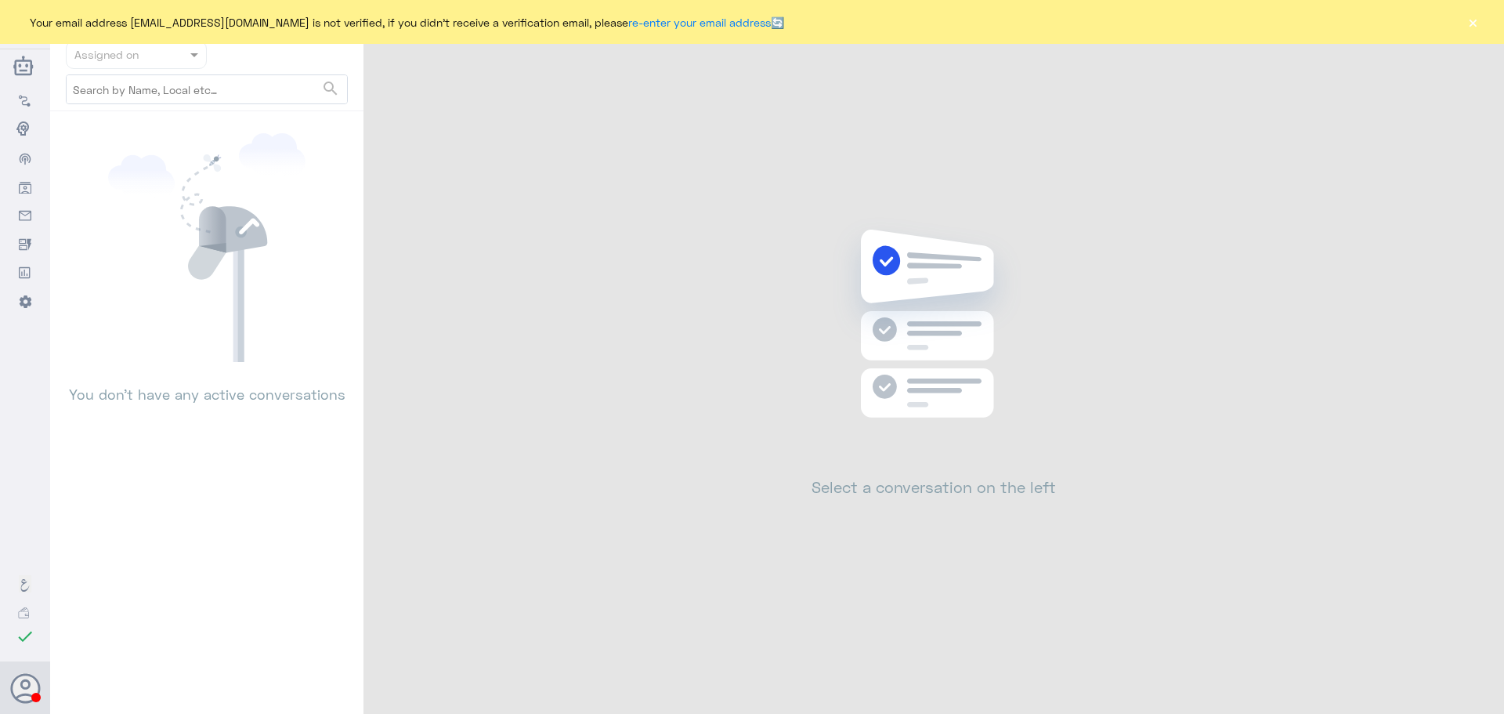
click at [1471, 25] on button "×" at bounding box center [1473, 22] width 16 height 16
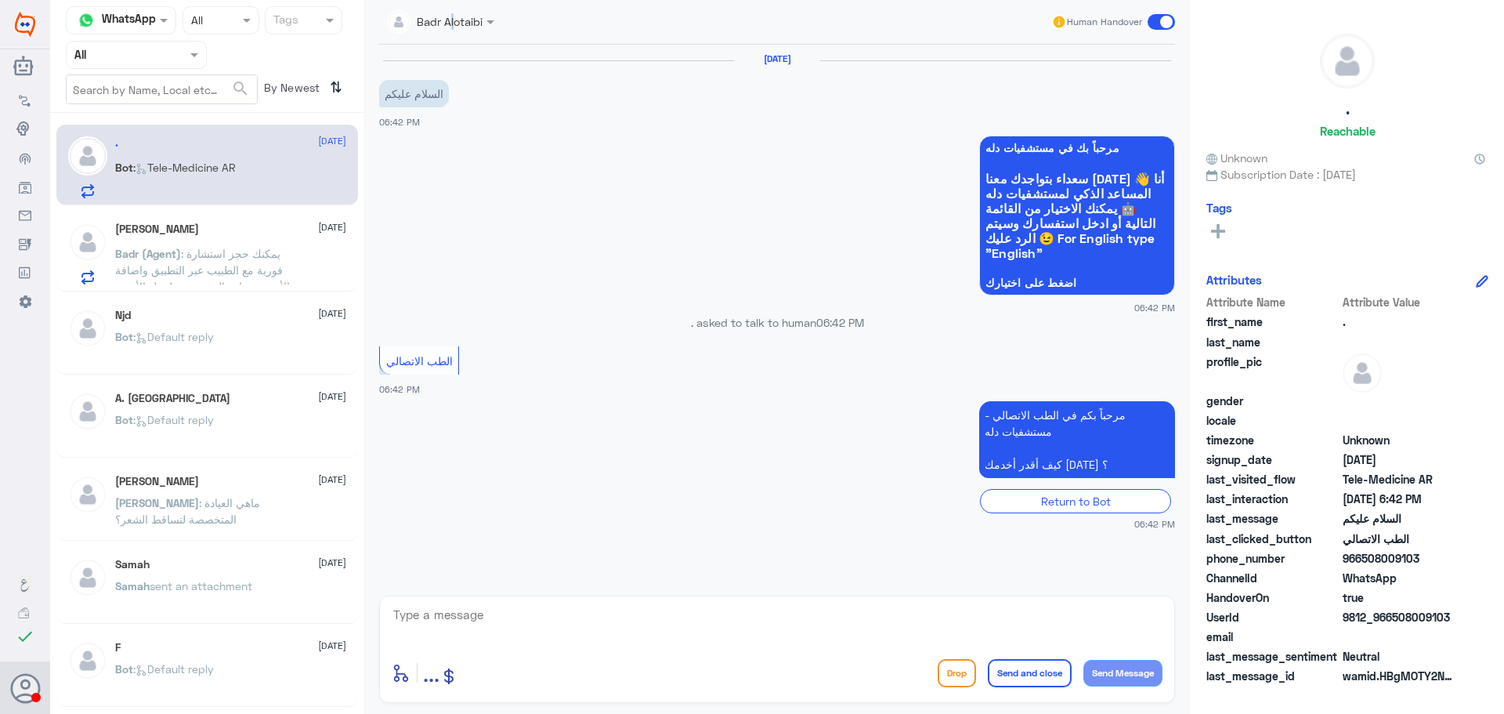
drag, startPoint x: 450, startPoint y: 38, endPoint x: 457, endPoint y: 31, distance: 10.0
click at [455, 32] on div "Badr Alotaibi Human Handover" at bounding box center [777, 22] width 796 height 45
click at [458, 31] on div "Badr Alotaibi" at bounding box center [435, 21] width 96 height 31
click at [450, 204] on app-msgs-whats-app-list "مرحباً بك في مستشفيات دله سعداء بتواجدك معنا [DATE] 👋 أنا المساعد الذكي لمستشفي…" at bounding box center [777, 216] width 796 height 161
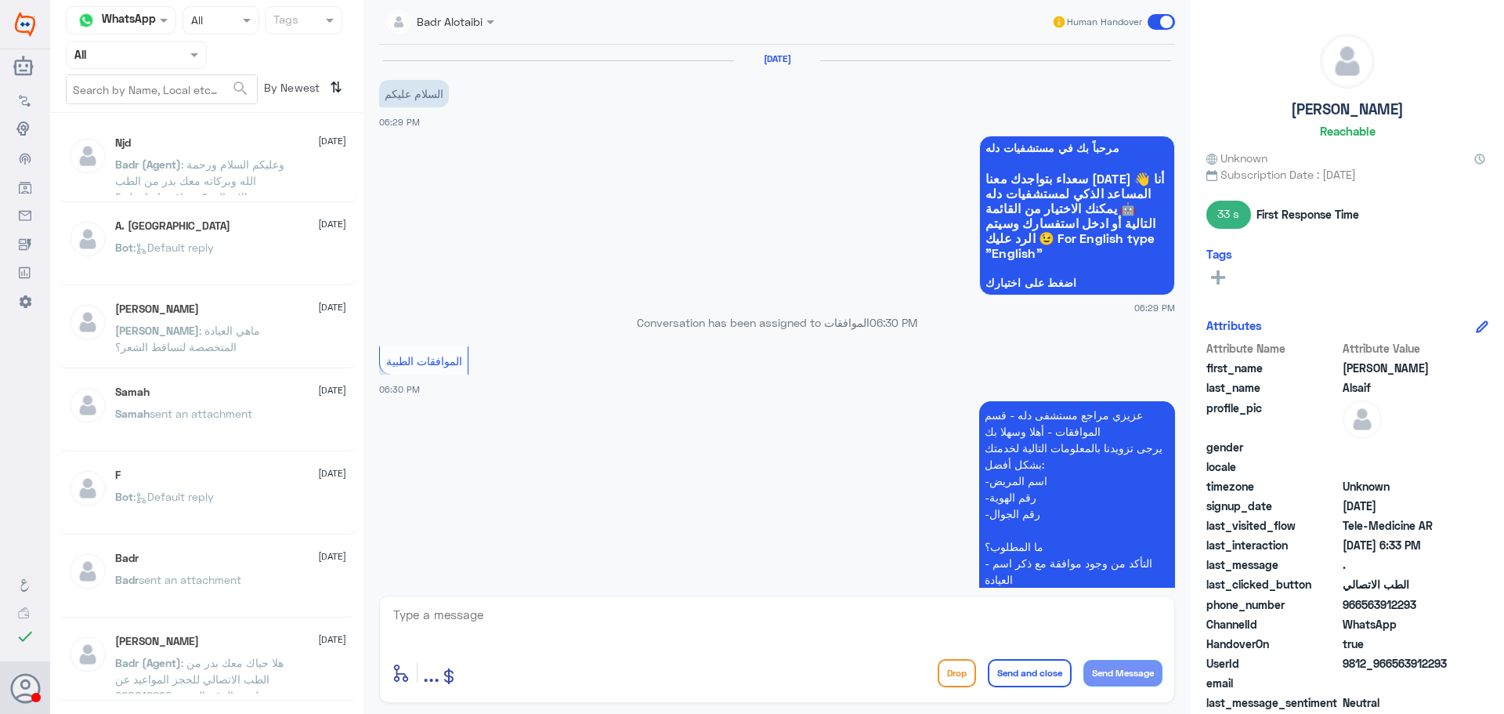
scroll to position [1000, 0]
